Goal: Navigation & Orientation: Go to known website

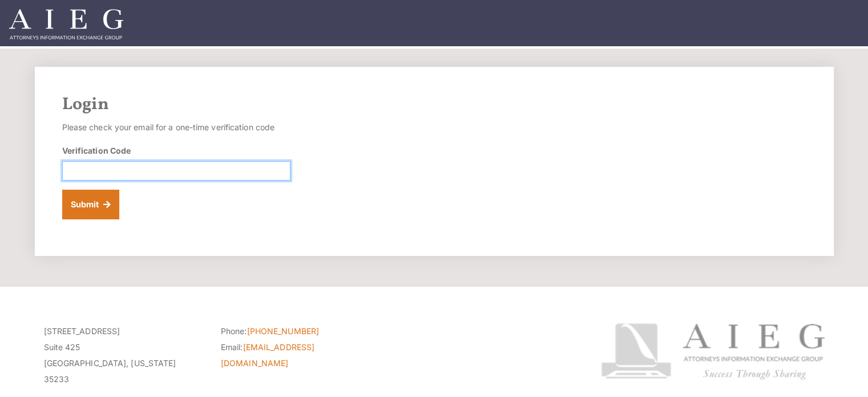
click at [96, 168] on input "Verification Code" at bounding box center [176, 170] width 228 height 19
drag, startPoint x: 96, startPoint y: 168, endPoint x: 323, endPoint y: 182, distance: 227.6
click at [396, 207] on div "Login Please check your email for a one-time verification code Verification Cod…" at bounding box center [434, 161] width 799 height 189
paste input "161748"
type input "161748"
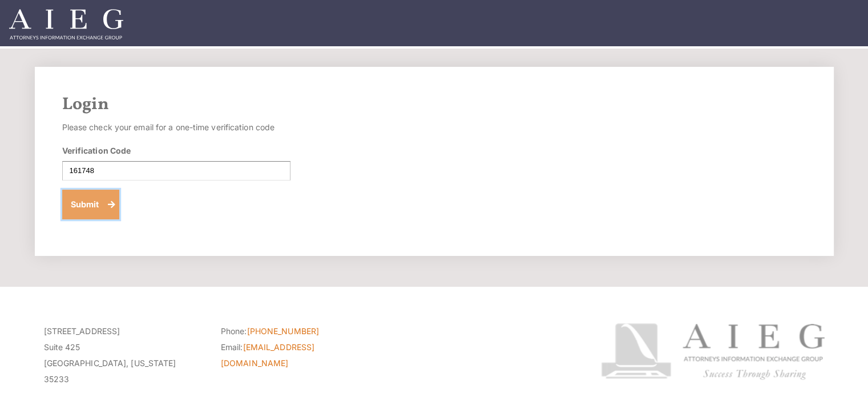
click at [80, 204] on button "Submit" at bounding box center [91, 205] width 58 height 30
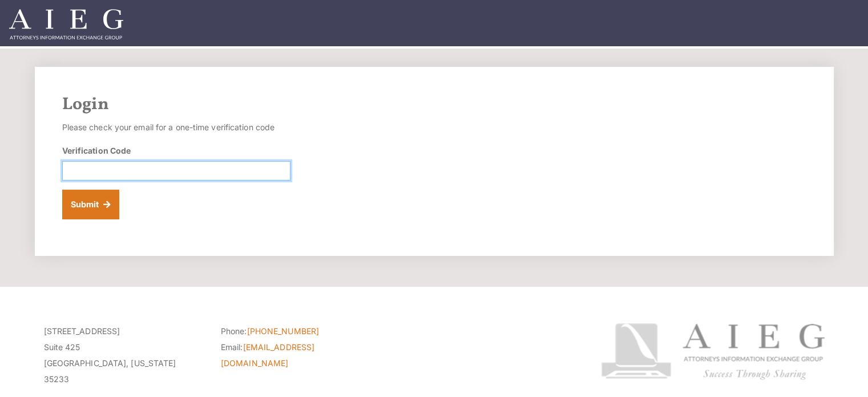
paste input "088816"
type input "088816"
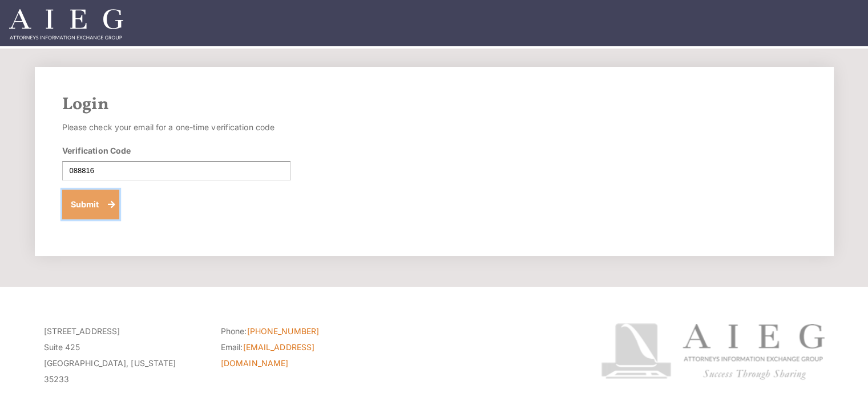
click at [96, 200] on button "Submit" at bounding box center [91, 205] width 58 height 30
